Goal: Find specific page/section: Find specific page/section

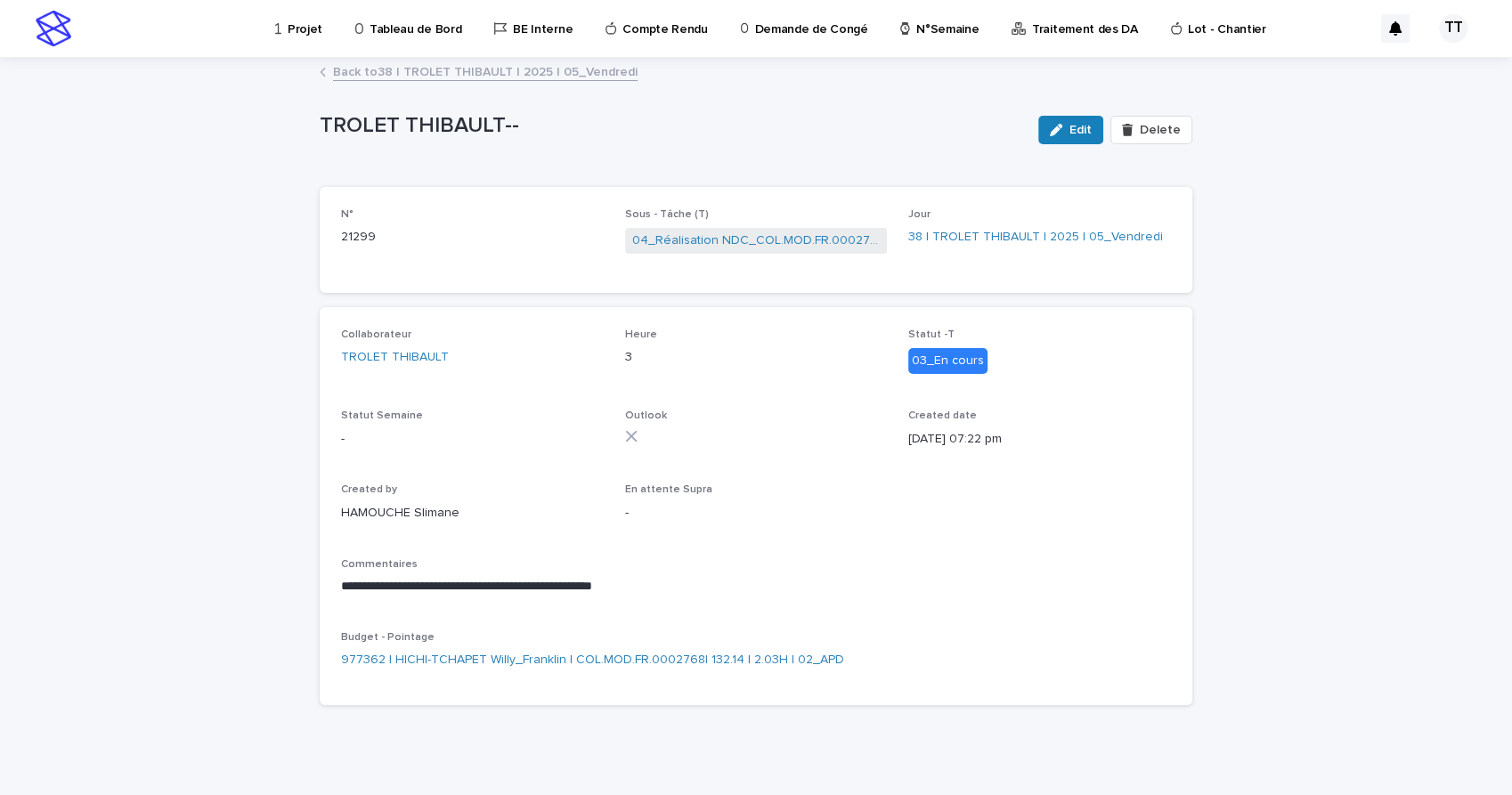
scroll to position [12, 0]
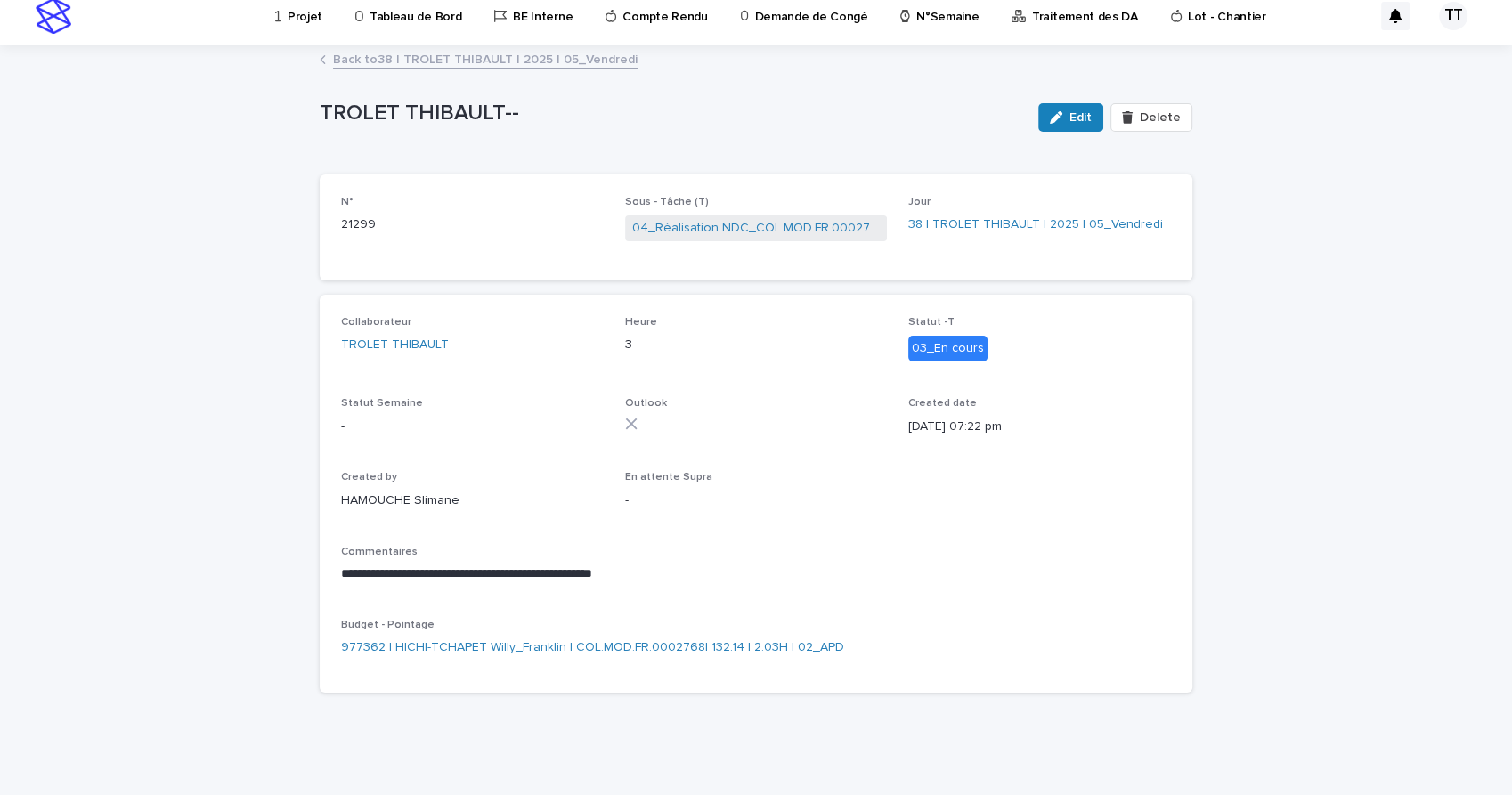
click at [403, 58] on link "Back to 38 | TROLET [PERSON_NAME] | 2025 | 05_Vendredi" at bounding box center [486, 59] width 305 height 20
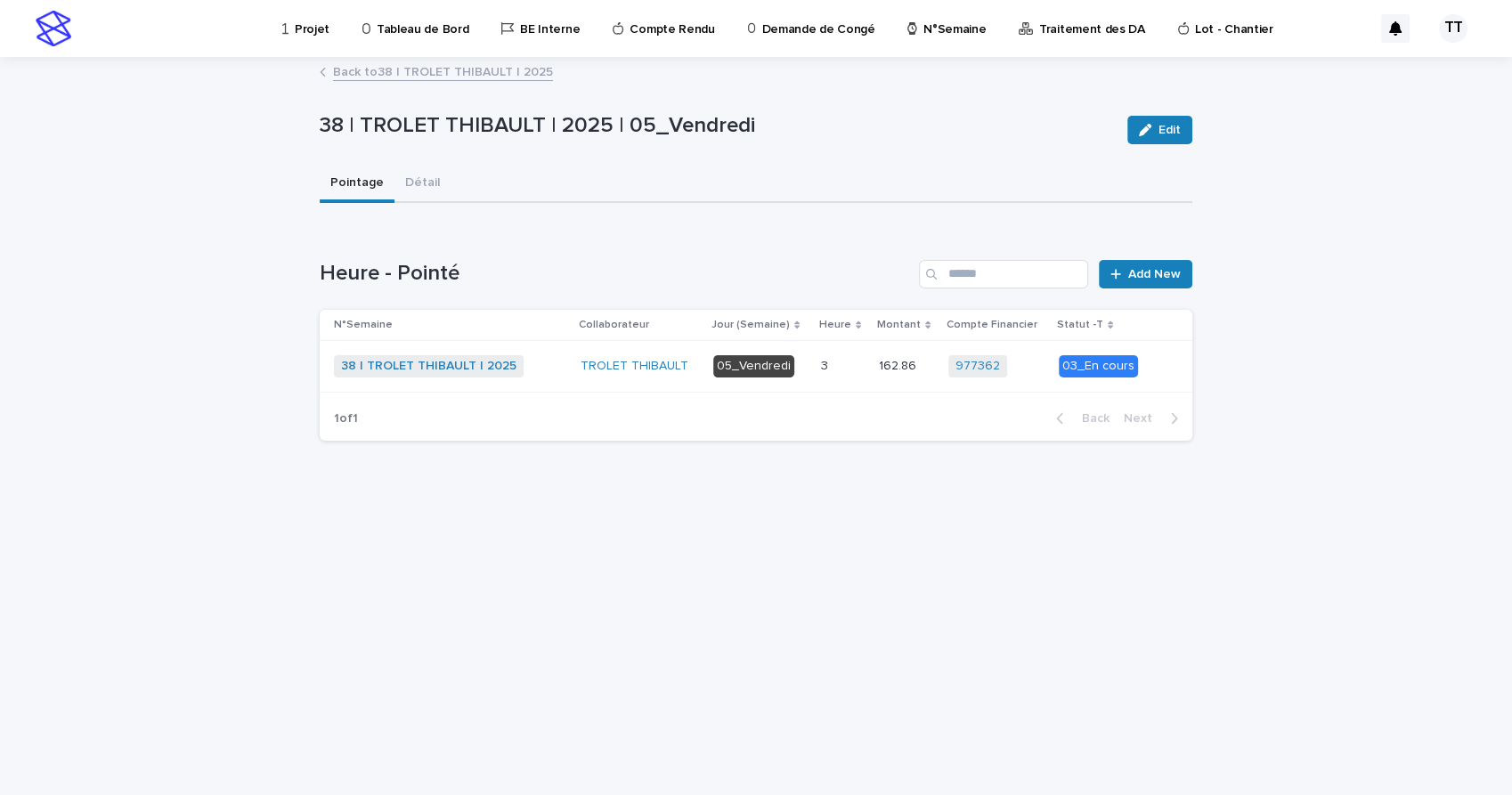
click at [506, 73] on link "Back to 38 | TROLET THIBAULT | 2025" at bounding box center [443, 71] width 220 height 20
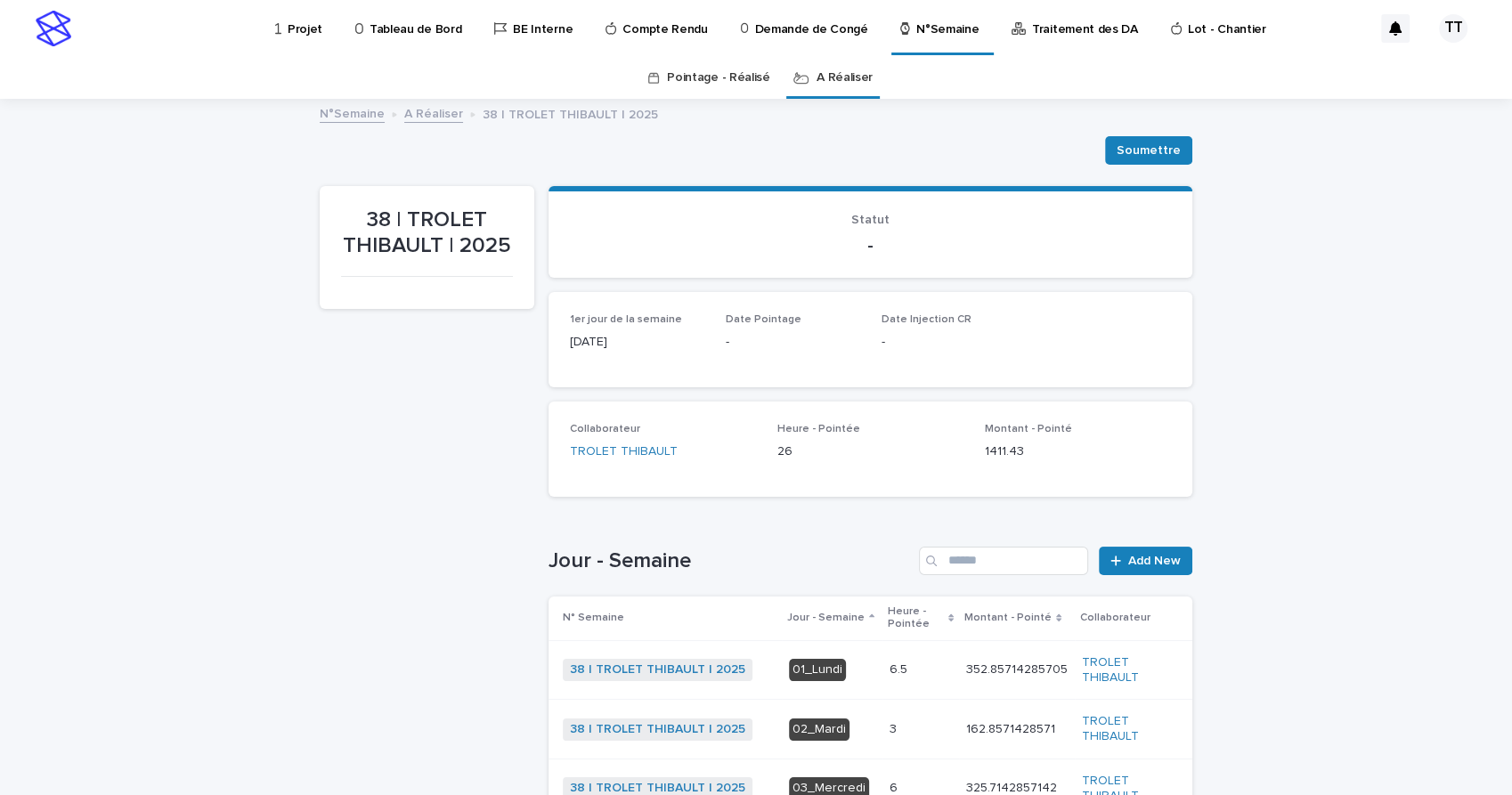
click at [421, 111] on link "A Réaliser" at bounding box center [433, 112] width 59 height 20
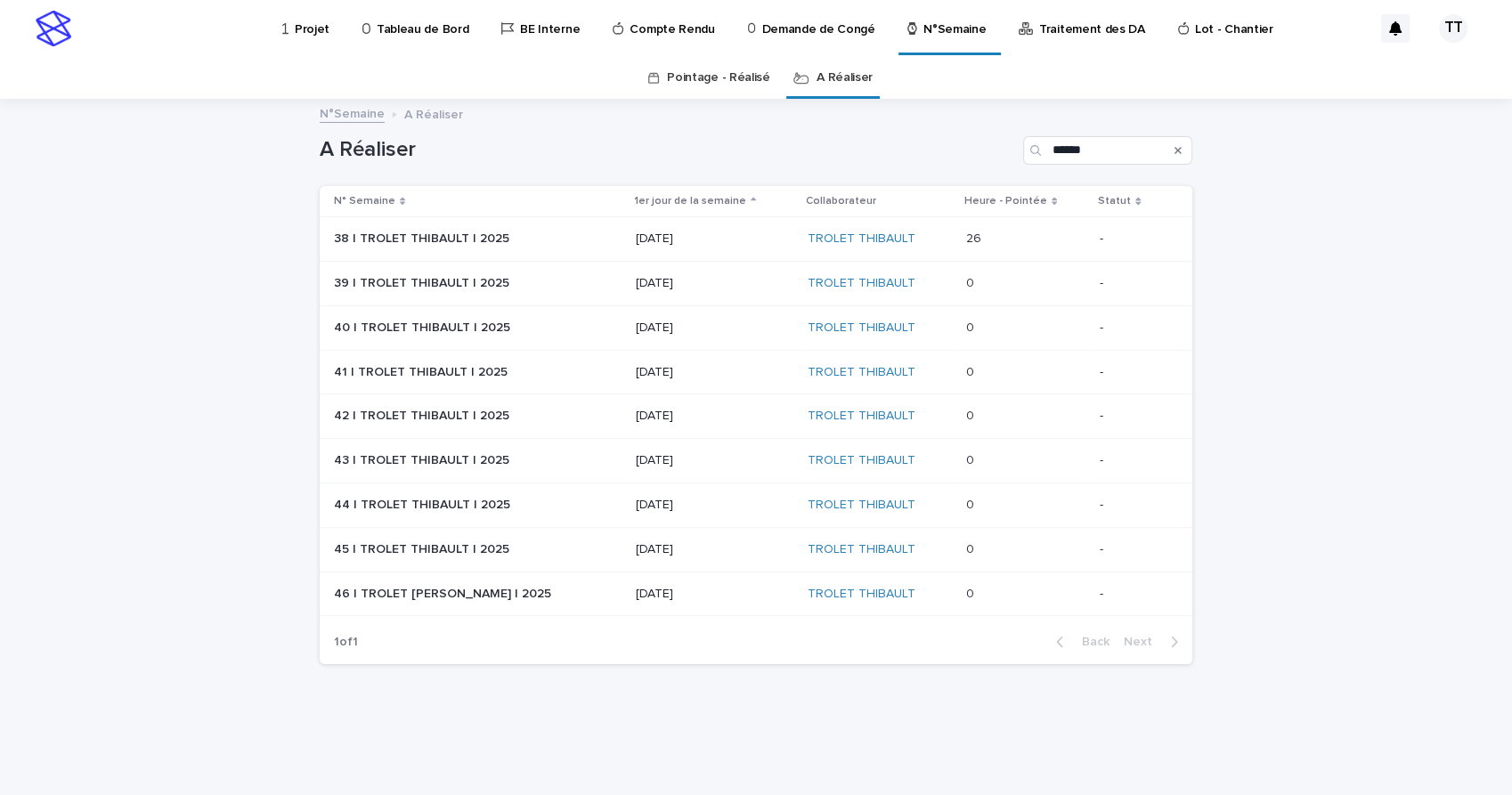
click at [731, 286] on p "[DATE]" at bounding box center [715, 283] width 158 height 15
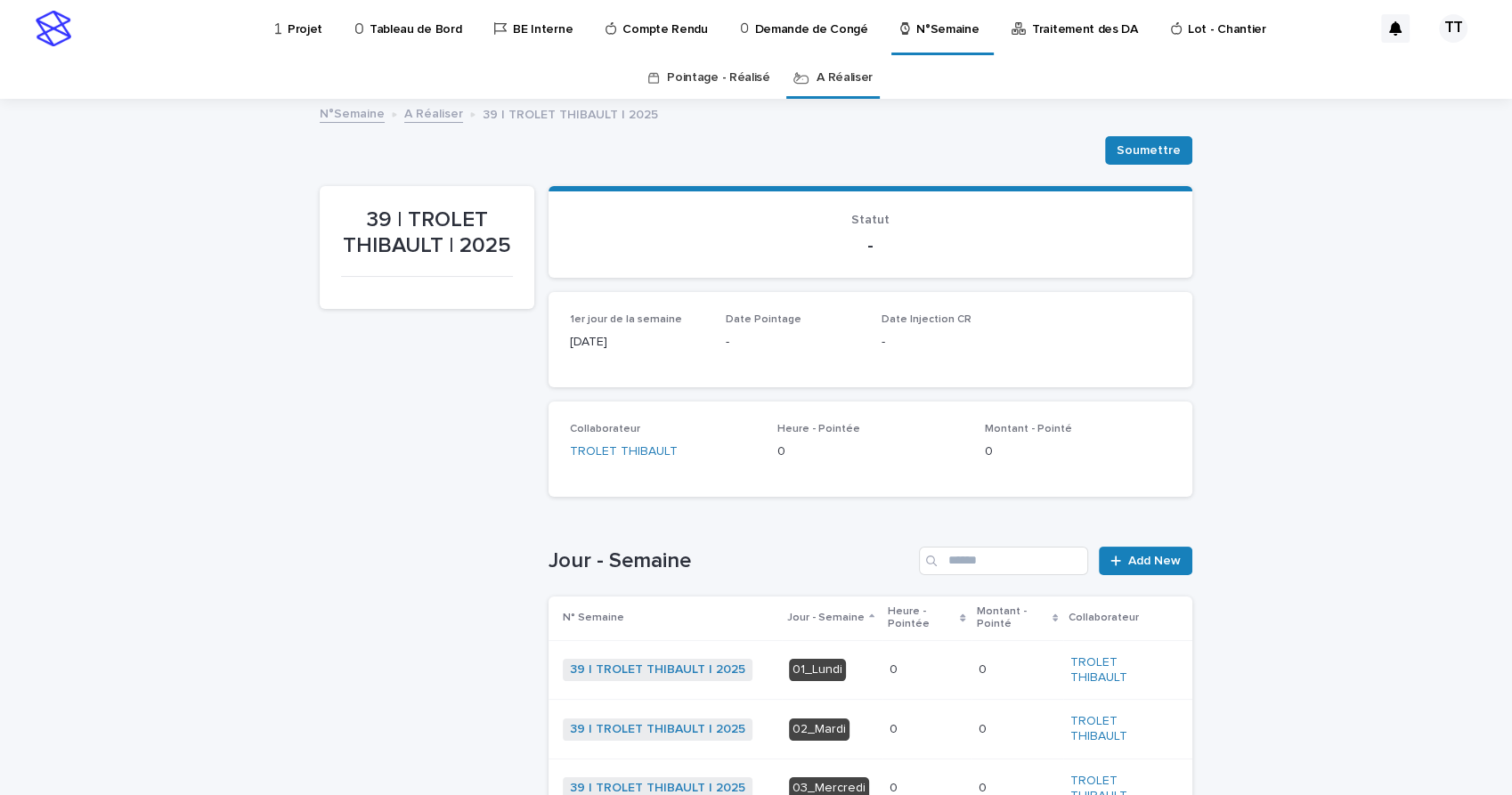
click at [419, 121] on link "A Réaliser" at bounding box center [433, 112] width 59 height 20
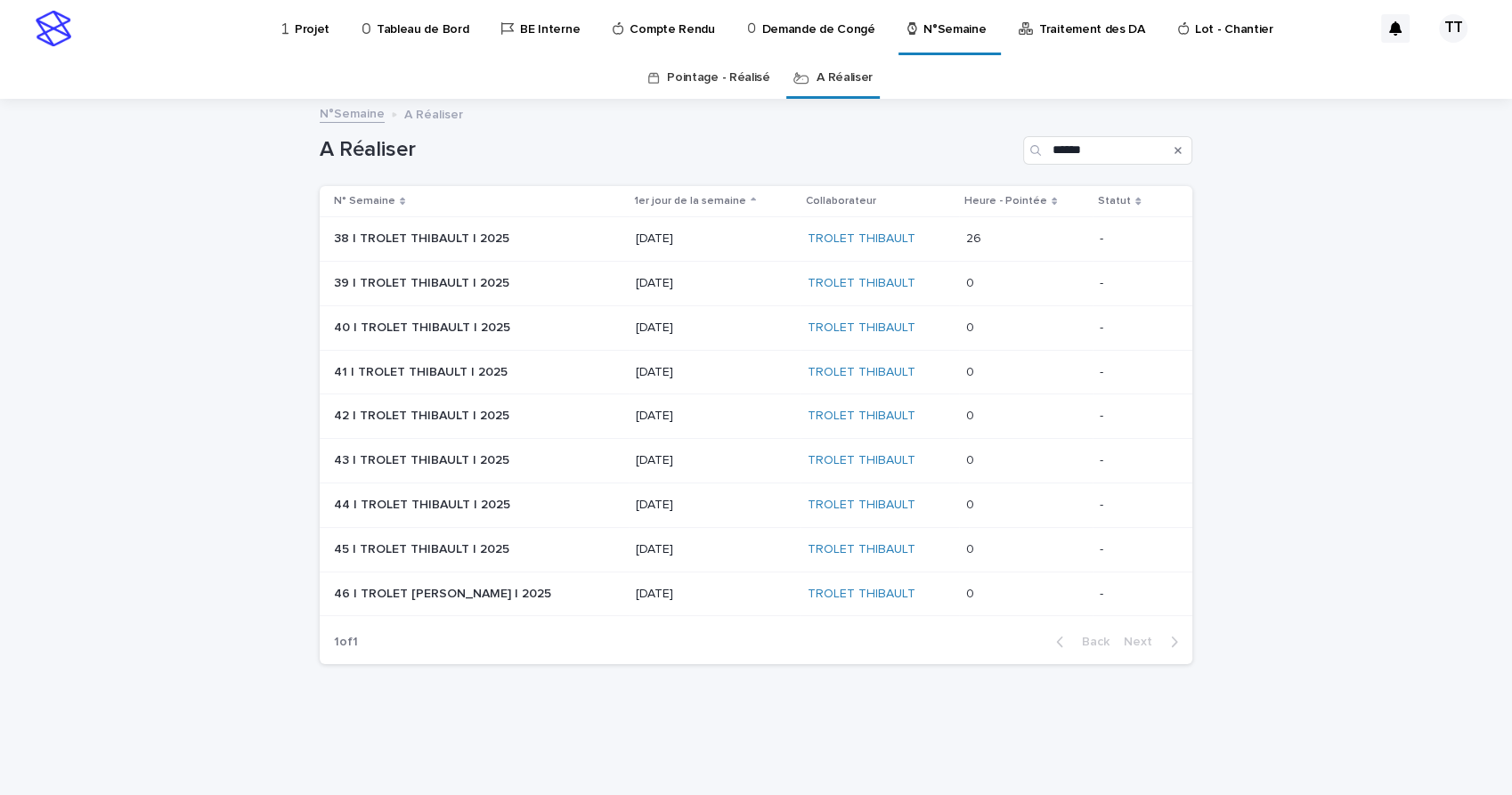
click at [320, 26] on p "Projet" at bounding box center [311, 19] width 34 height 37
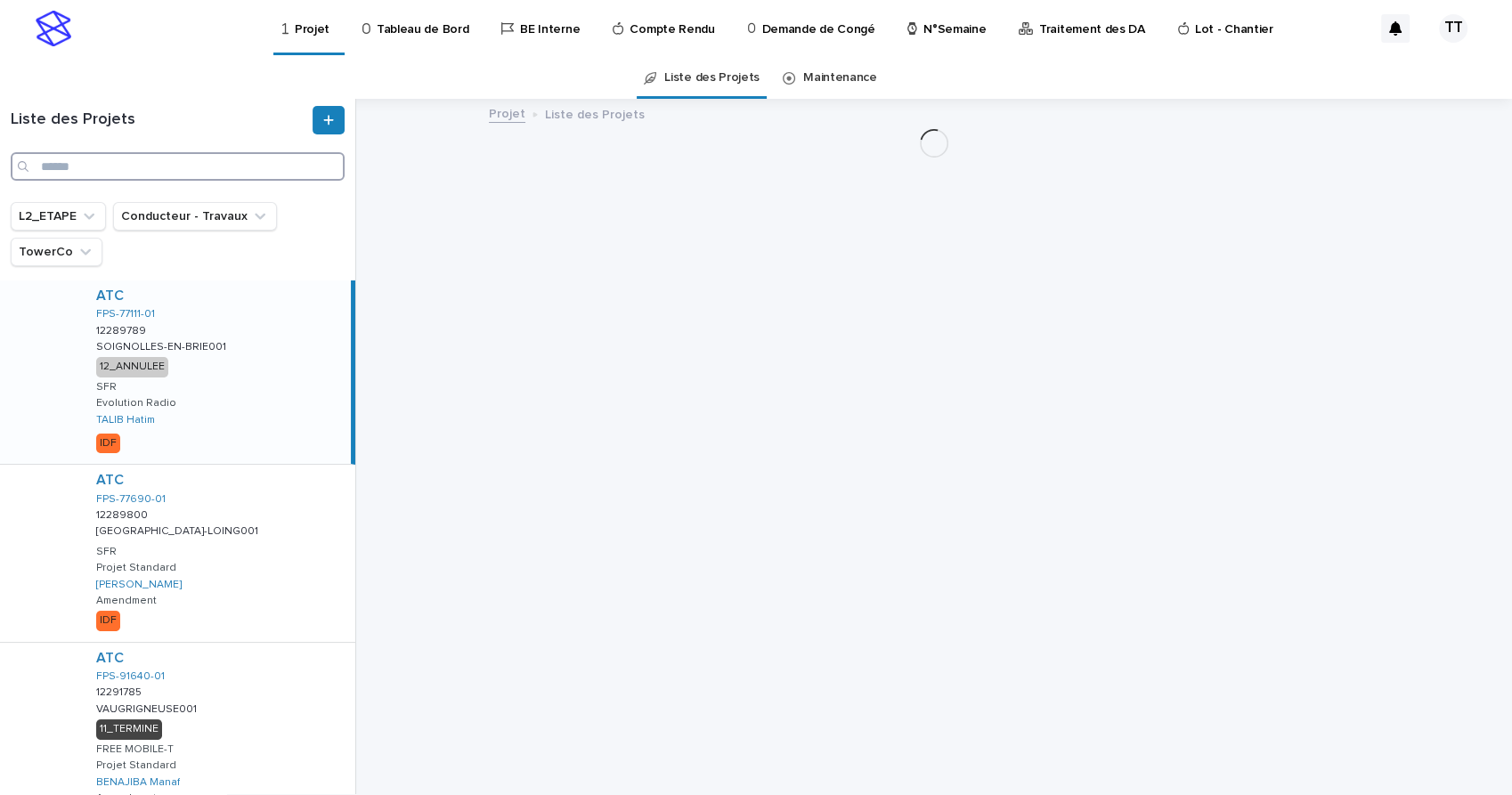
click at [202, 165] on input "Search" at bounding box center [178, 166] width 334 height 29
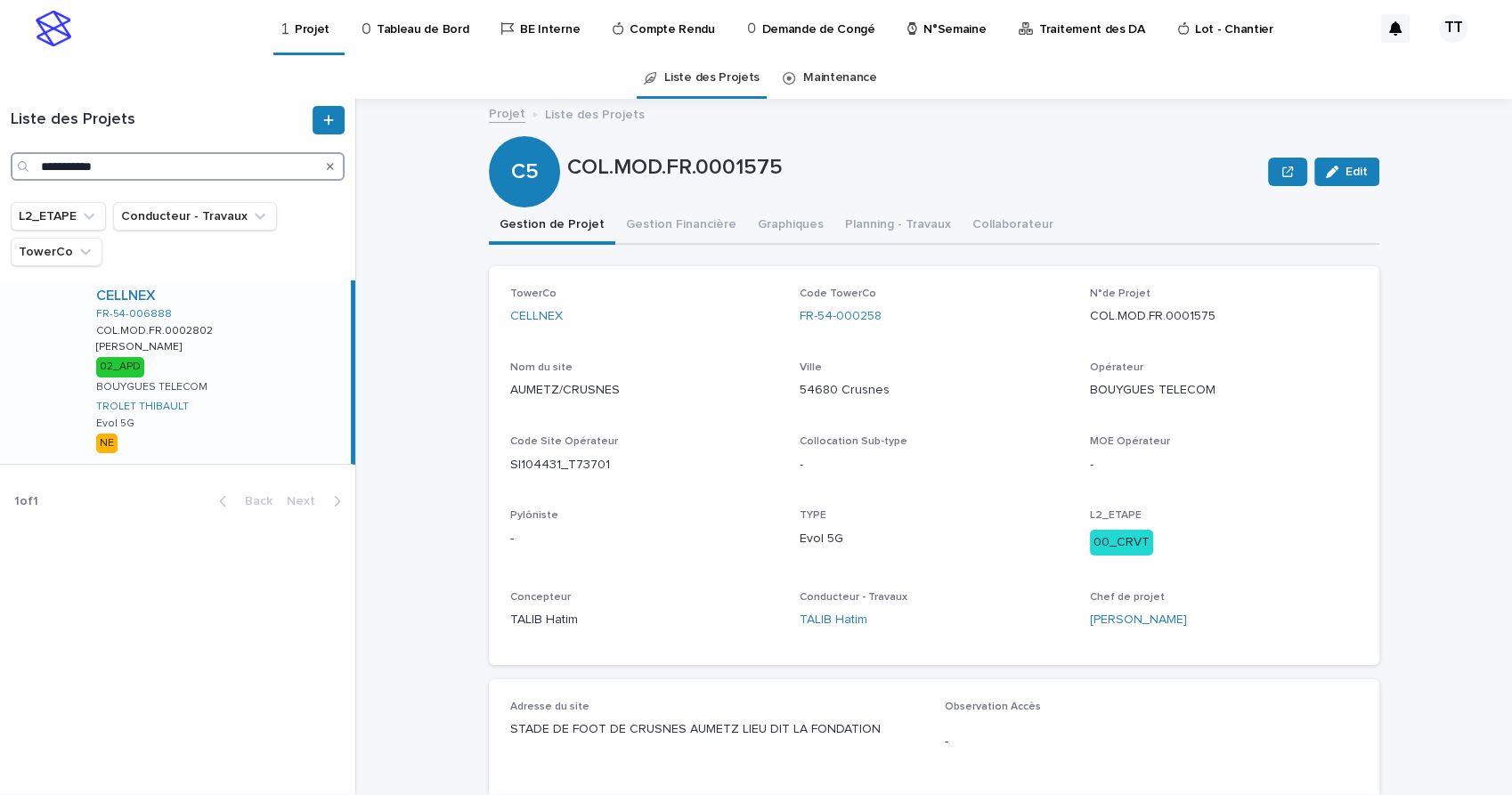
type input "**********"
click at [222, 338] on div "CELLNEX FR-54-006888 COL.MOD.FR.0002802 COL.MOD.FR.0002802 [PERSON_NAME] [PERSO…" at bounding box center [216, 371] width 269 height 183
click at [109, 292] on link "CELLNEX" at bounding box center [126, 296] width 59 height 17
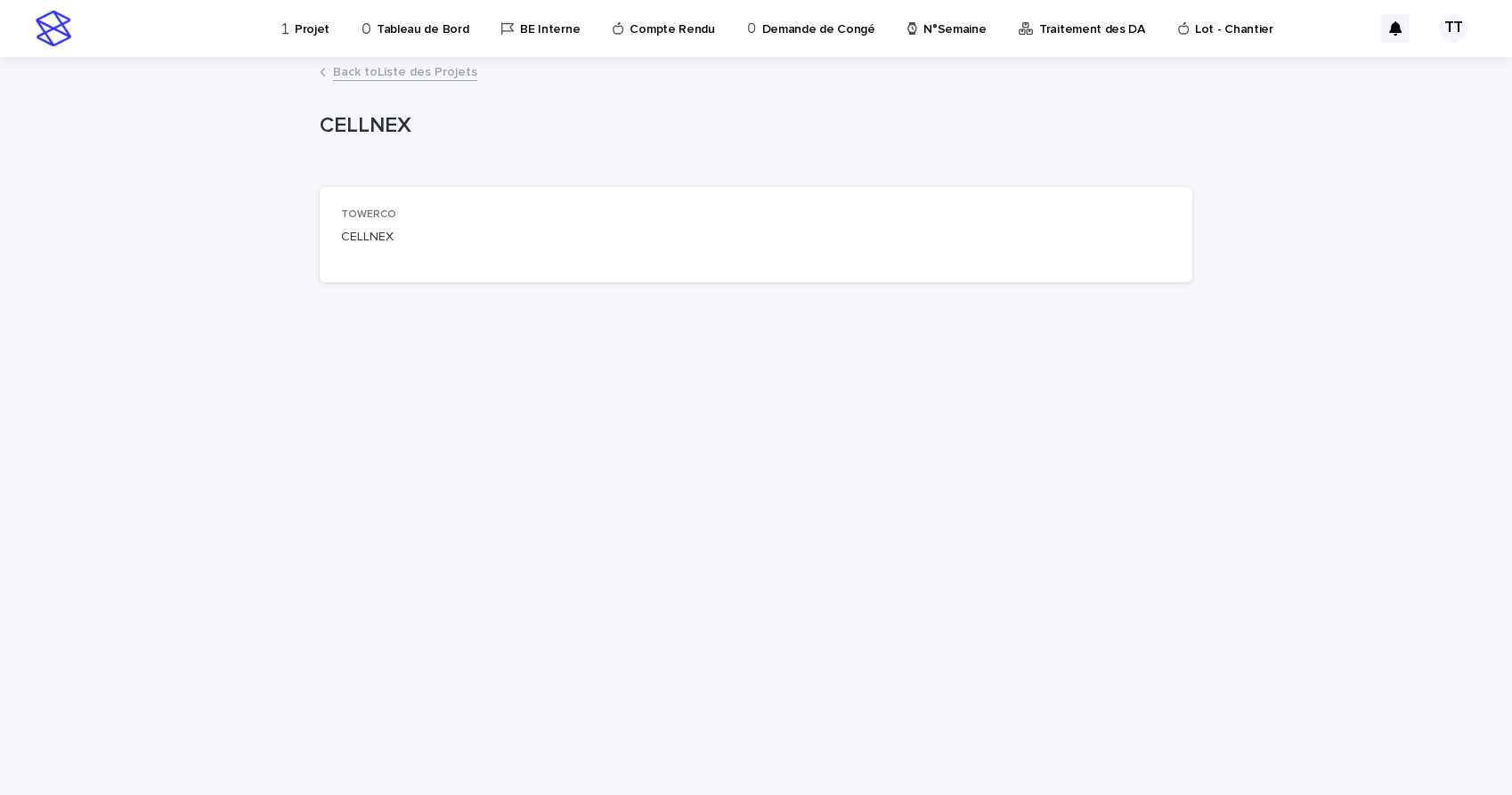
click at [350, 73] on link "Back to Liste des Projets" at bounding box center [405, 71] width 144 height 20
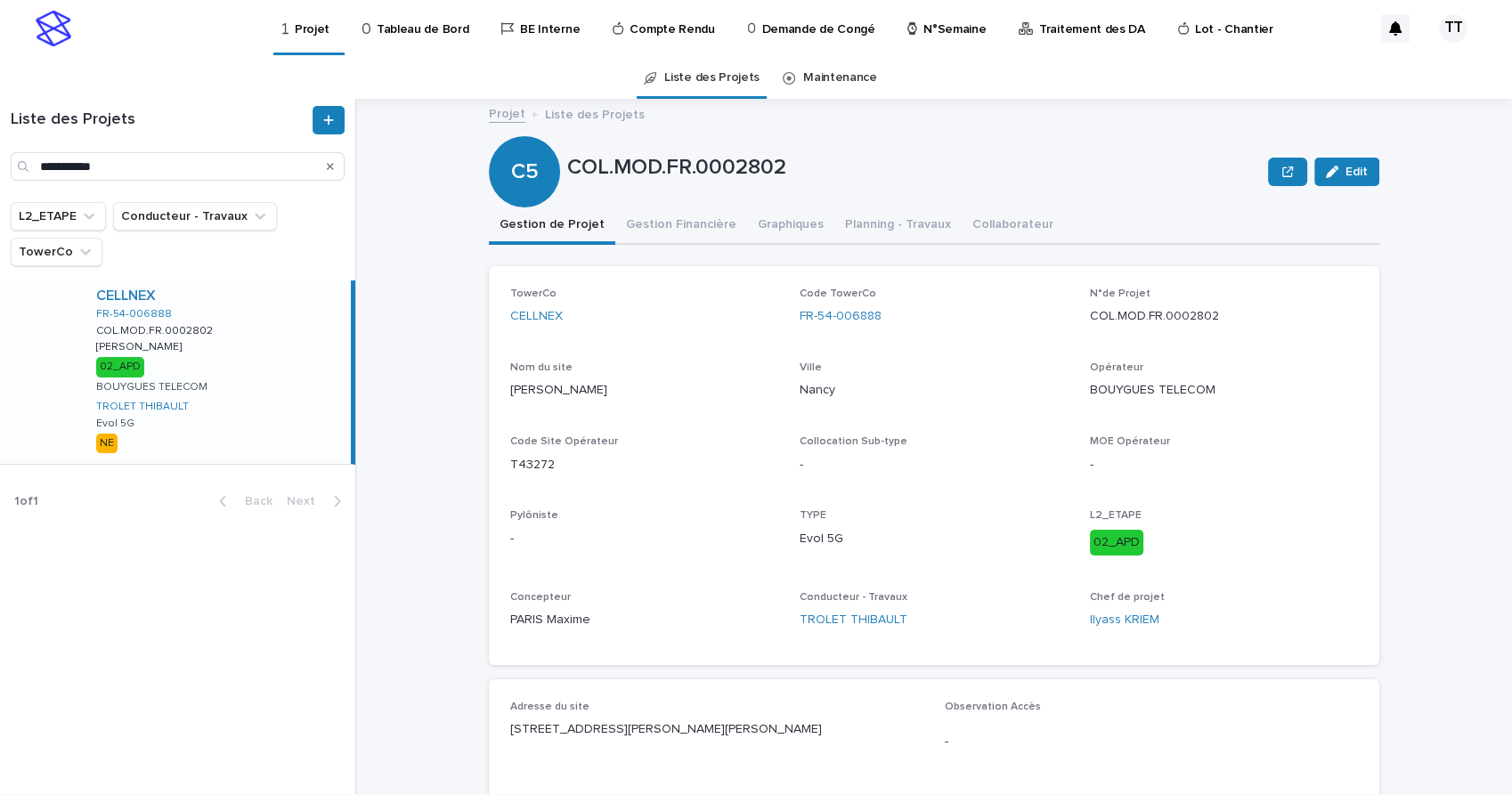
click at [237, 398] on div "CELLNEX FR-54-006888 COL.MOD.FR.0002802 COL.MOD.FR.0002802 [PERSON_NAME] [PERSO…" at bounding box center [216, 371] width 269 height 183
drag, startPoint x: 626, startPoint y: 392, endPoint x: 495, endPoint y: 389, distance: 131.0
click at [495, 389] on div "TowerCo CELLNEX Code TowerCo FR-54-006888 N°de Projet COL.MOD.FR.0002802 Nom du…" at bounding box center [933, 465] width 891 height 398
drag, startPoint x: 495, startPoint y: 389, endPoint x: 671, endPoint y: 449, distance: 185.9
click at [671, 449] on div "Code Site Opérateur T43272" at bounding box center [644, 462] width 268 height 53
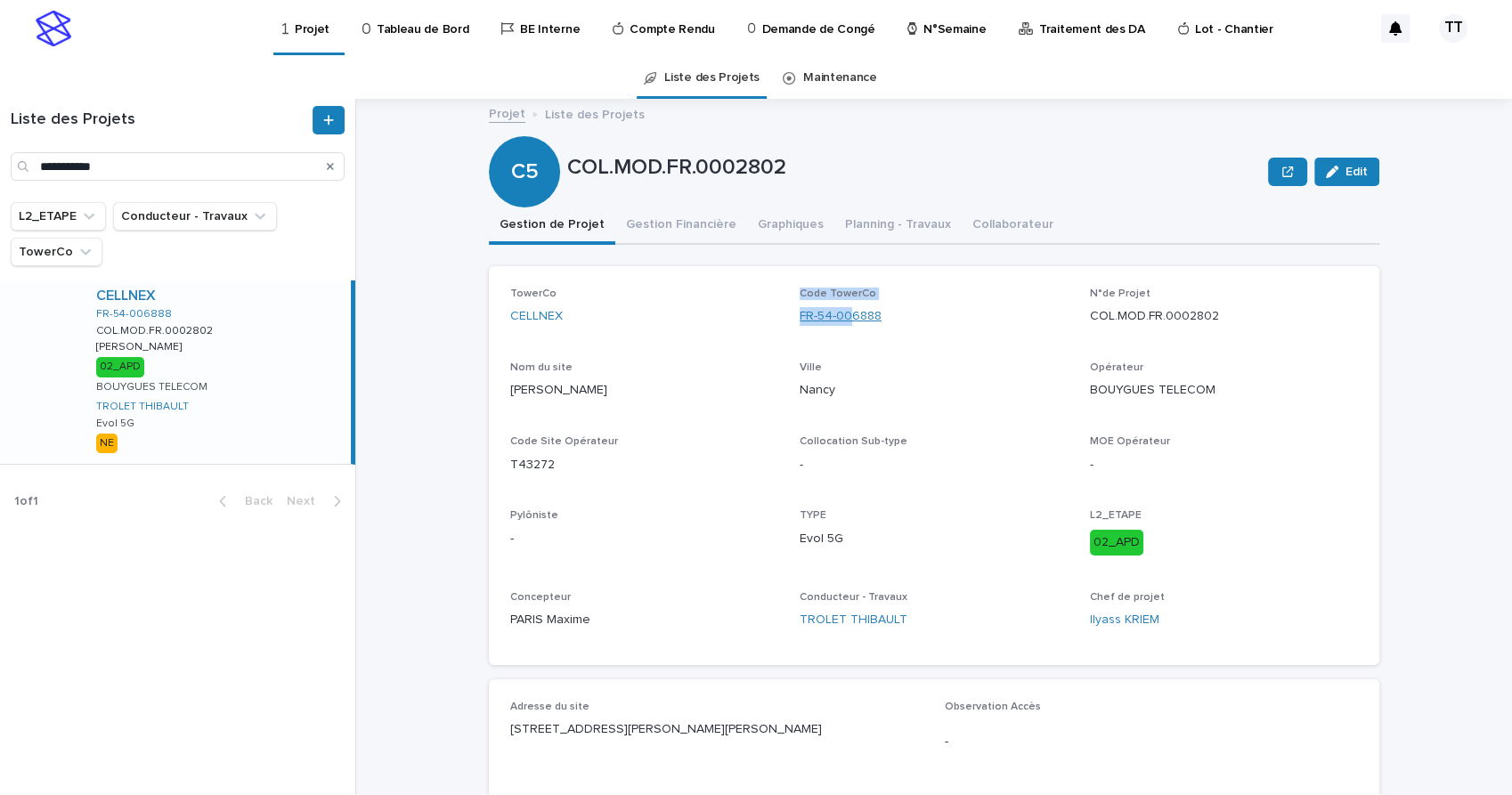
click at [847, 318] on div "TowerCo CELLNEX Code TowerCo FR-54-006888 N°de Projet COL.MOD.FR.0002802 Nom du…" at bounding box center [933, 465] width 848 height 356
click at [906, 326] on div "Code TowerCo FR-54-006888" at bounding box center [933, 314] width 268 height 53
drag, startPoint x: 896, startPoint y: 318, endPoint x: 798, endPoint y: 319, distance: 98.0
click at [800, 319] on div "FR-54-006888" at bounding box center [933, 317] width 268 height 19
drag, startPoint x: 798, startPoint y: 319, endPoint x: 782, endPoint y: 318, distance: 16.0
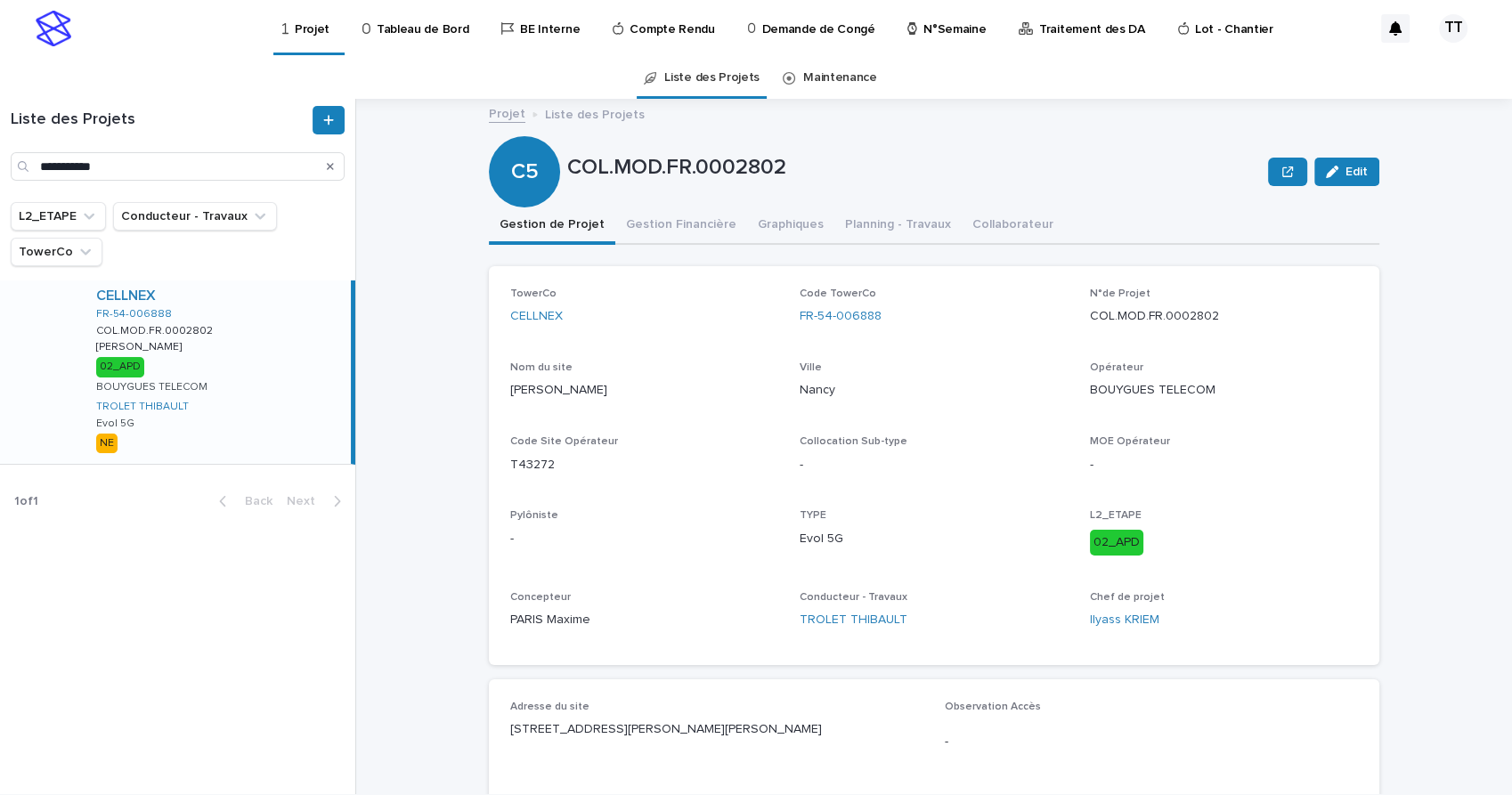
click at [782, 318] on div "TowerCo CELLNEX Code TowerCo FR-54-006888 N°de Projet COL.MOD.FR.0002802 Nom du…" at bounding box center [933, 465] width 848 height 356
click at [828, 316] on link "FR-54-006888" at bounding box center [841, 317] width 82 height 19
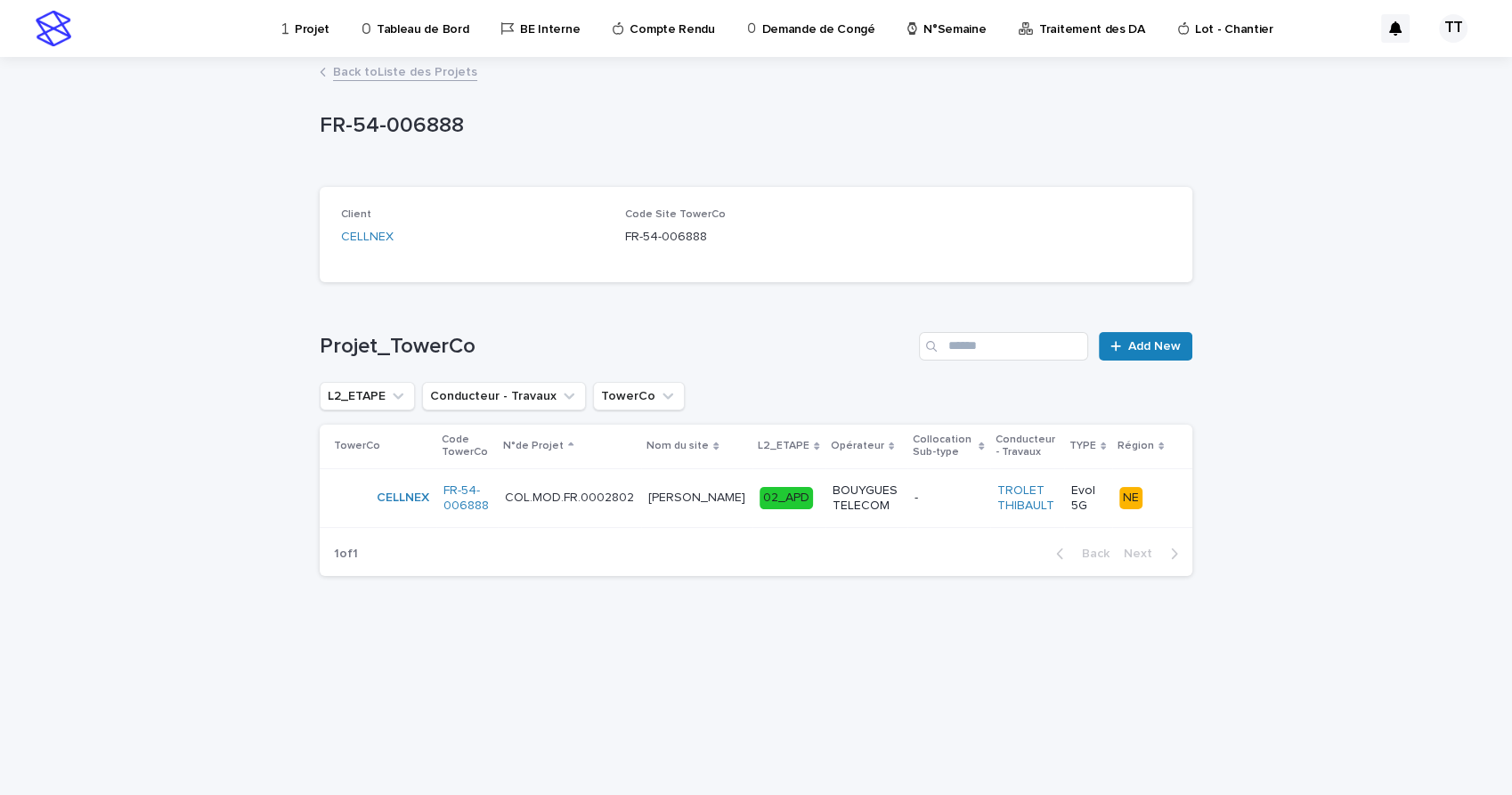
click at [371, 66] on link "Back to Liste des Projets" at bounding box center [405, 71] width 144 height 20
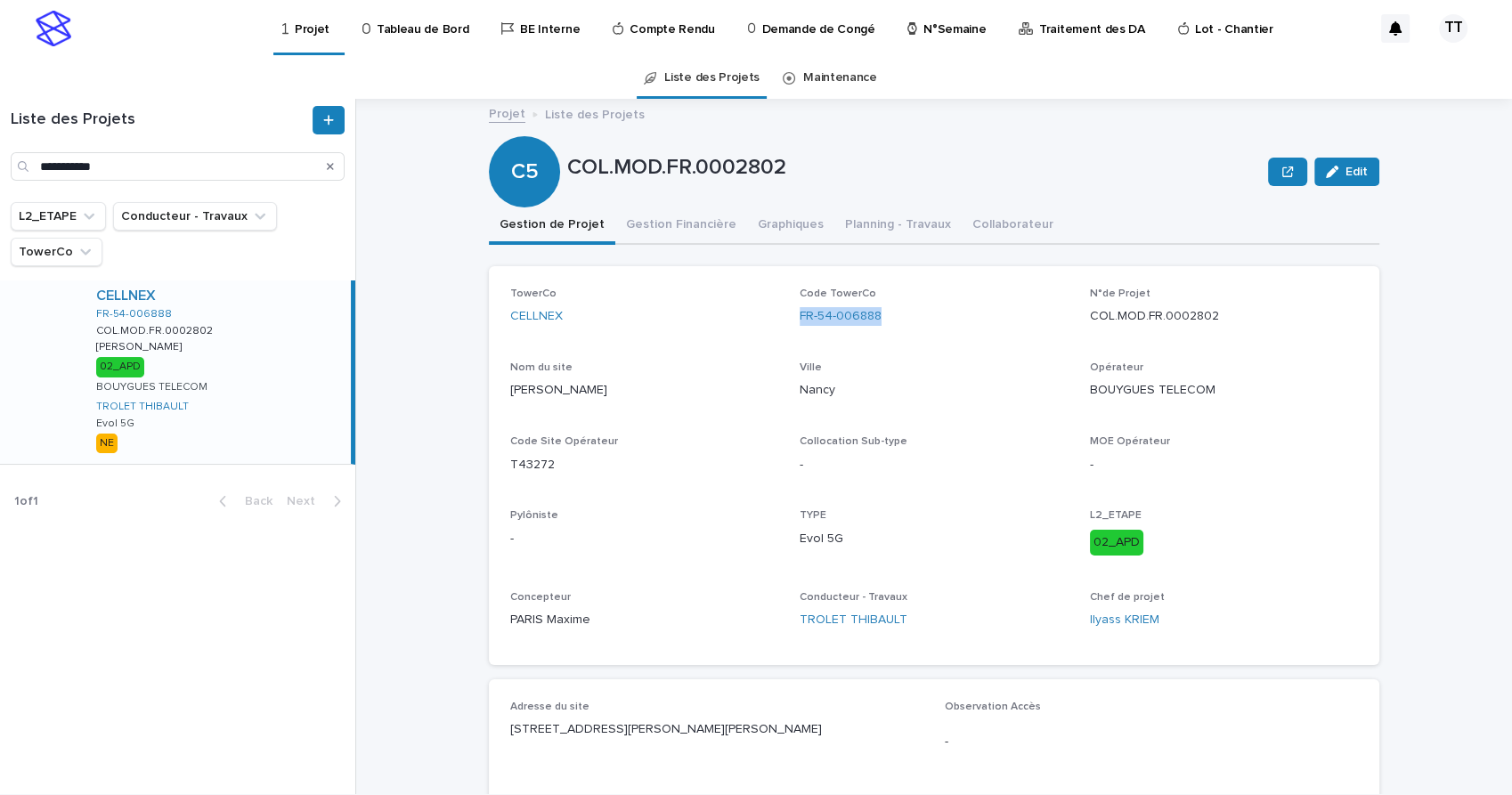
drag, startPoint x: 891, startPoint y: 312, endPoint x: 789, endPoint y: 322, distance: 102.5
click at [789, 322] on div "TowerCo CELLNEX Code TowerCo FR-54-006888 N°de Projet COL.MOD.FR.0002802 Nom du…" at bounding box center [933, 465] width 848 height 356
copy link "FR-54-006888"
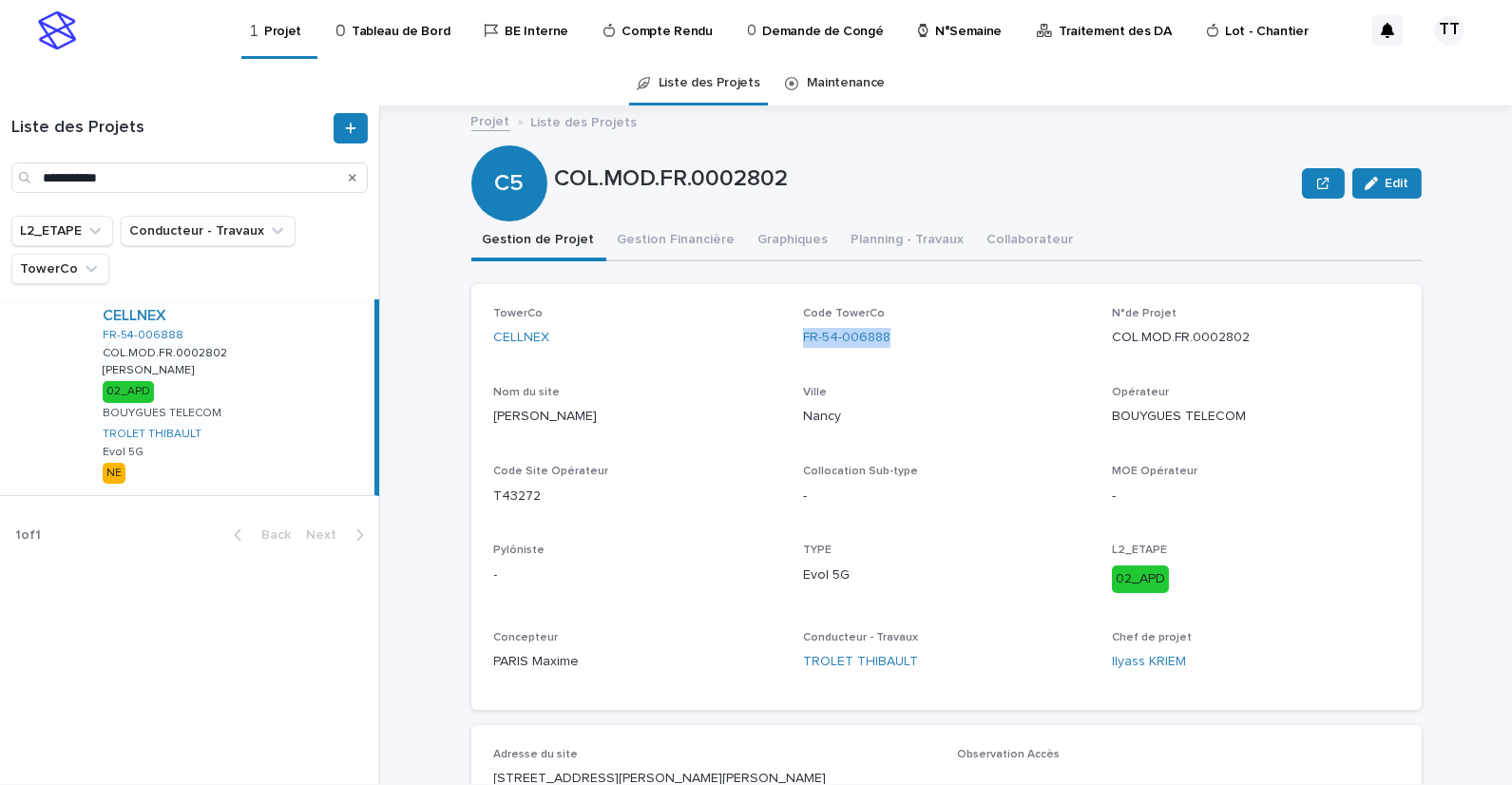
click at [1030, 420] on p "Nancy" at bounding box center [946, 416] width 287 height 20
